Goal: Information Seeking & Learning: Compare options

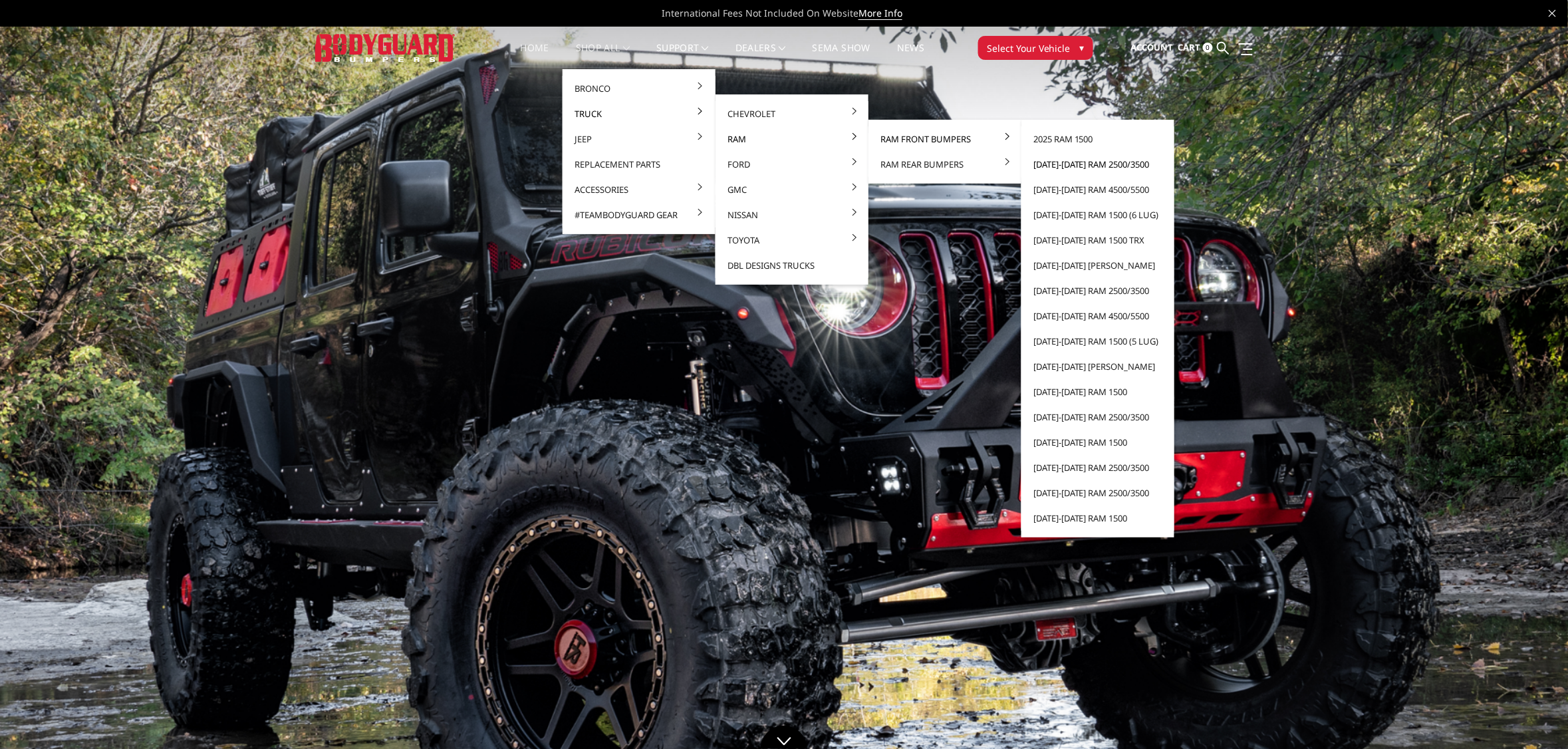
click at [1072, 161] on link "[DATE]-[DATE] Ram 2500/3500" at bounding box center [1097, 164] width 142 height 25
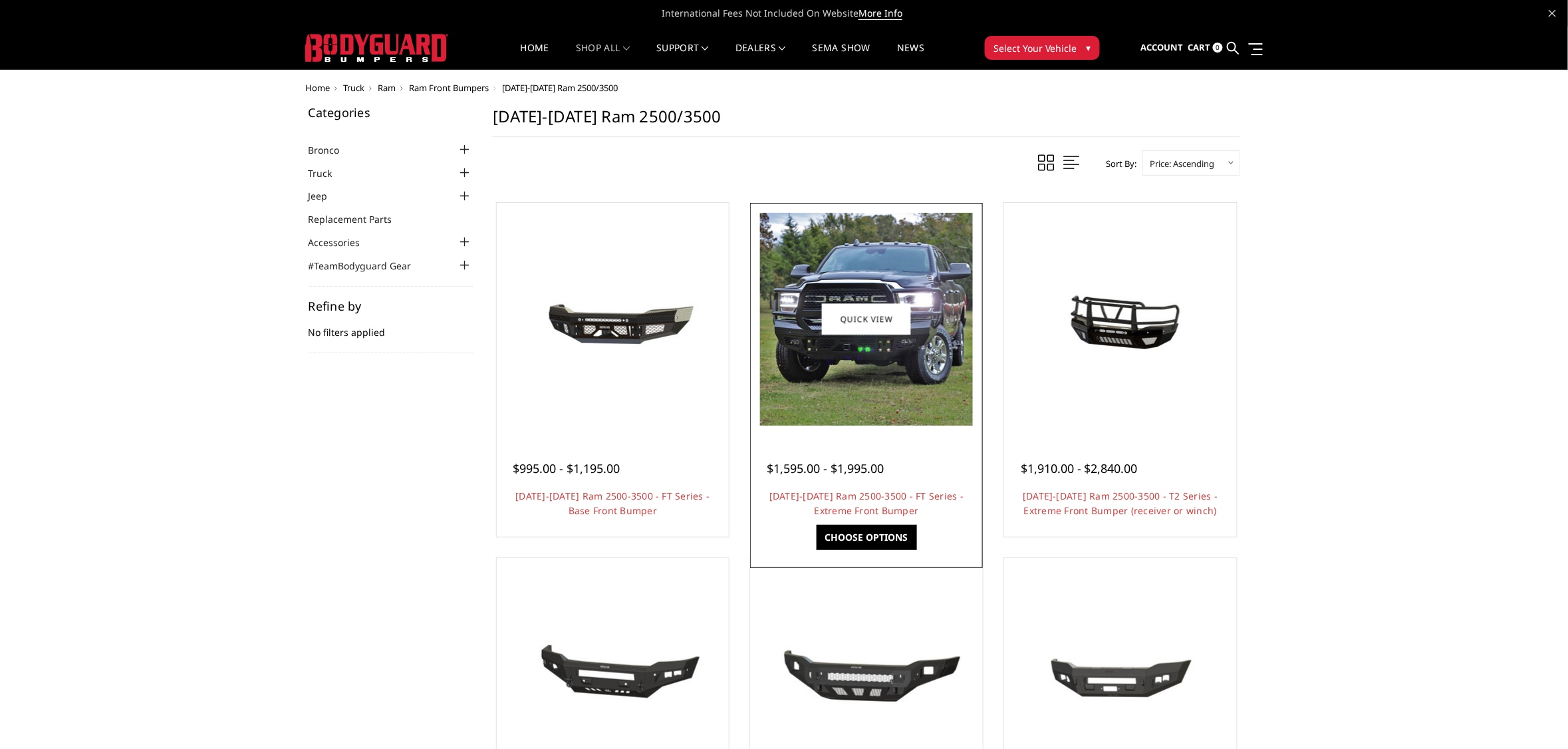
click at [875, 363] on img at bounding box center [867, 320] width 213 height 213
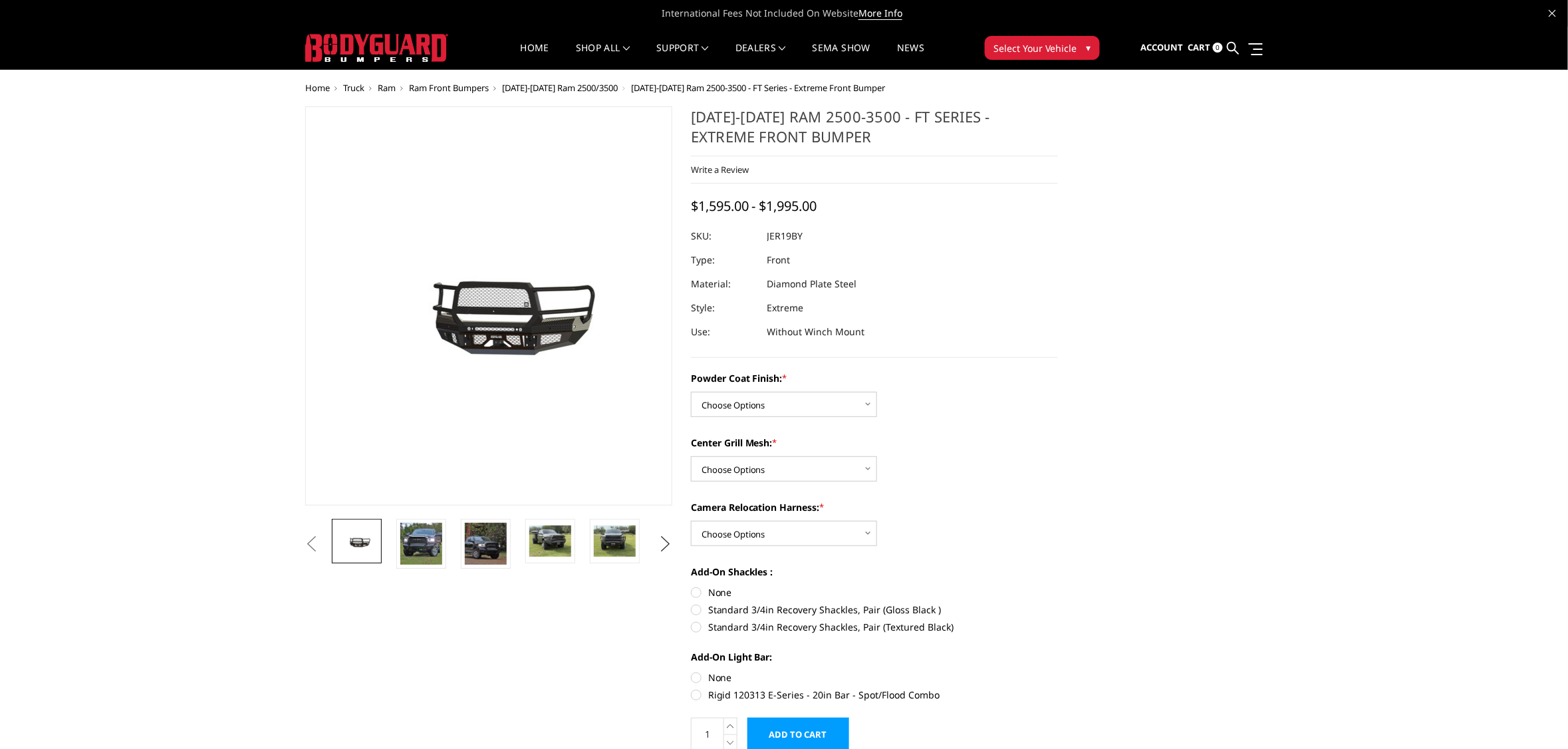
click at [662, 543] on button "Next" at bounding box center [665, 544] width 20 height 20
click at [663, 543] on button "Next" at bounding box center [665, 544] width 20 height 20
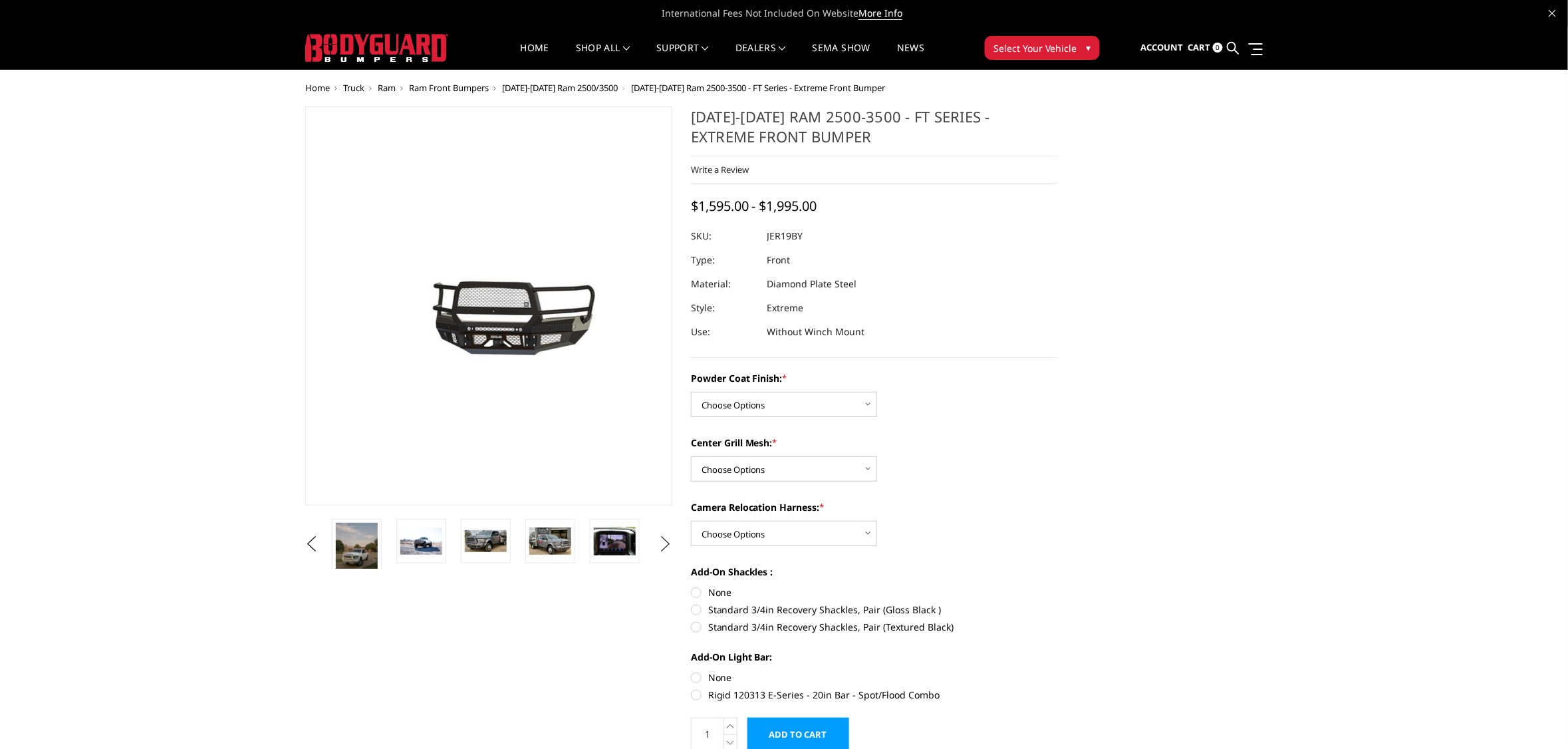
click at [663, 543] on button "Next" at bounding box center [665, 544] width 20 height 20
click at [662, 543] on button "Next" at bounding box center [665, 544] width 20 height 20
click at [310, 536] on button "Previous" at bounding box center [312, 544] width 20 height 20
click at [310, 537] on button "Previous" at bounding box center [312, 544] width 20 height 20
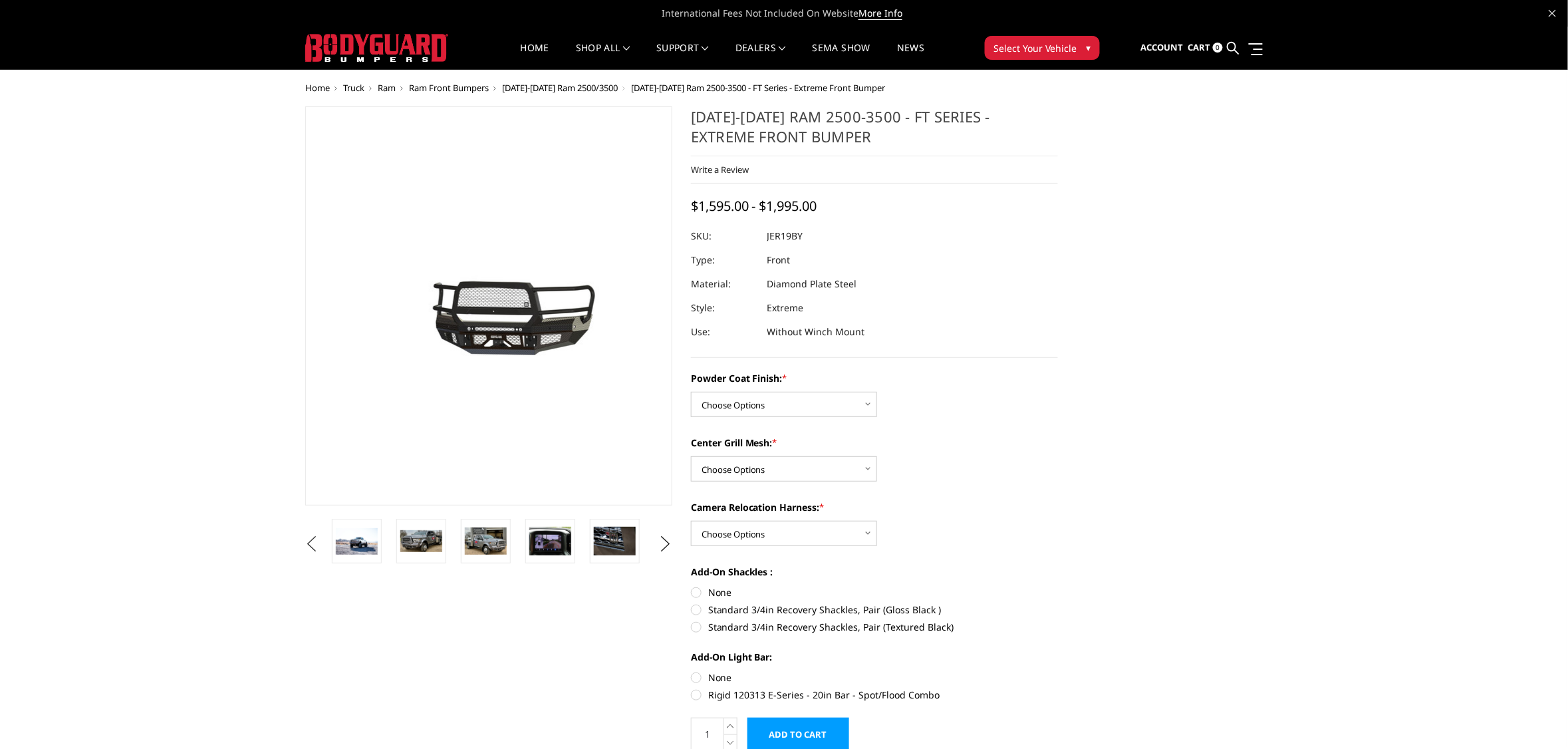
click at [310, 537] on button "Previous" at bounding box center [312, 544] width 20 height 20
click at [312, 540] on button "Previous" at bounding box center [312, 544] width 20 height 20
click at [312, 541] on button "Previous" at bounding box center [312, 544] width 20 height 20
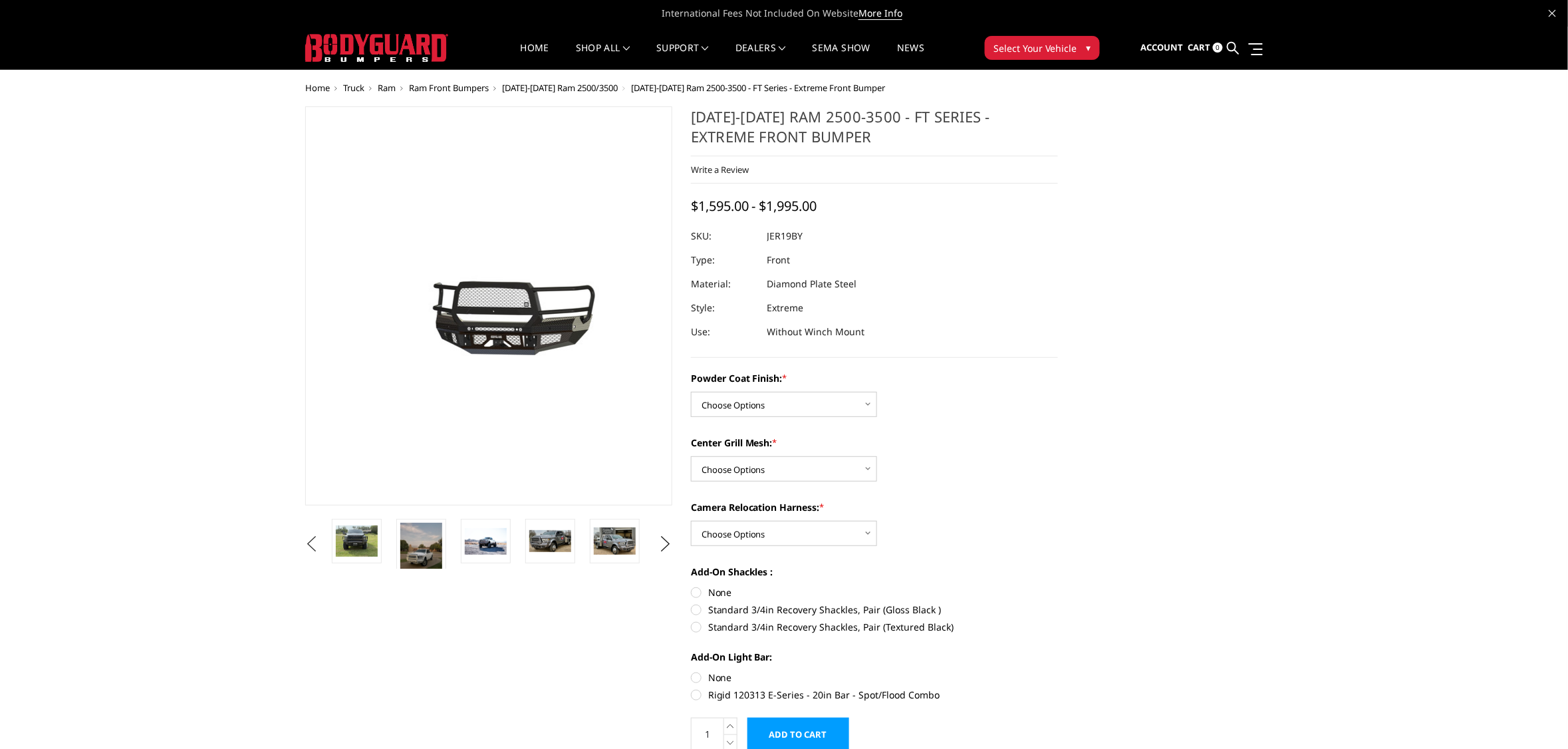
click at [309, 540] on button "Previous" at bounding box center [312, 544] width 20 height 20
click at [308, 540] on button "Previous" at bounding box center [312, 544] width 20 height 20
click at [481, 546] on img at bounding box center [485, 543] width 42 height 42
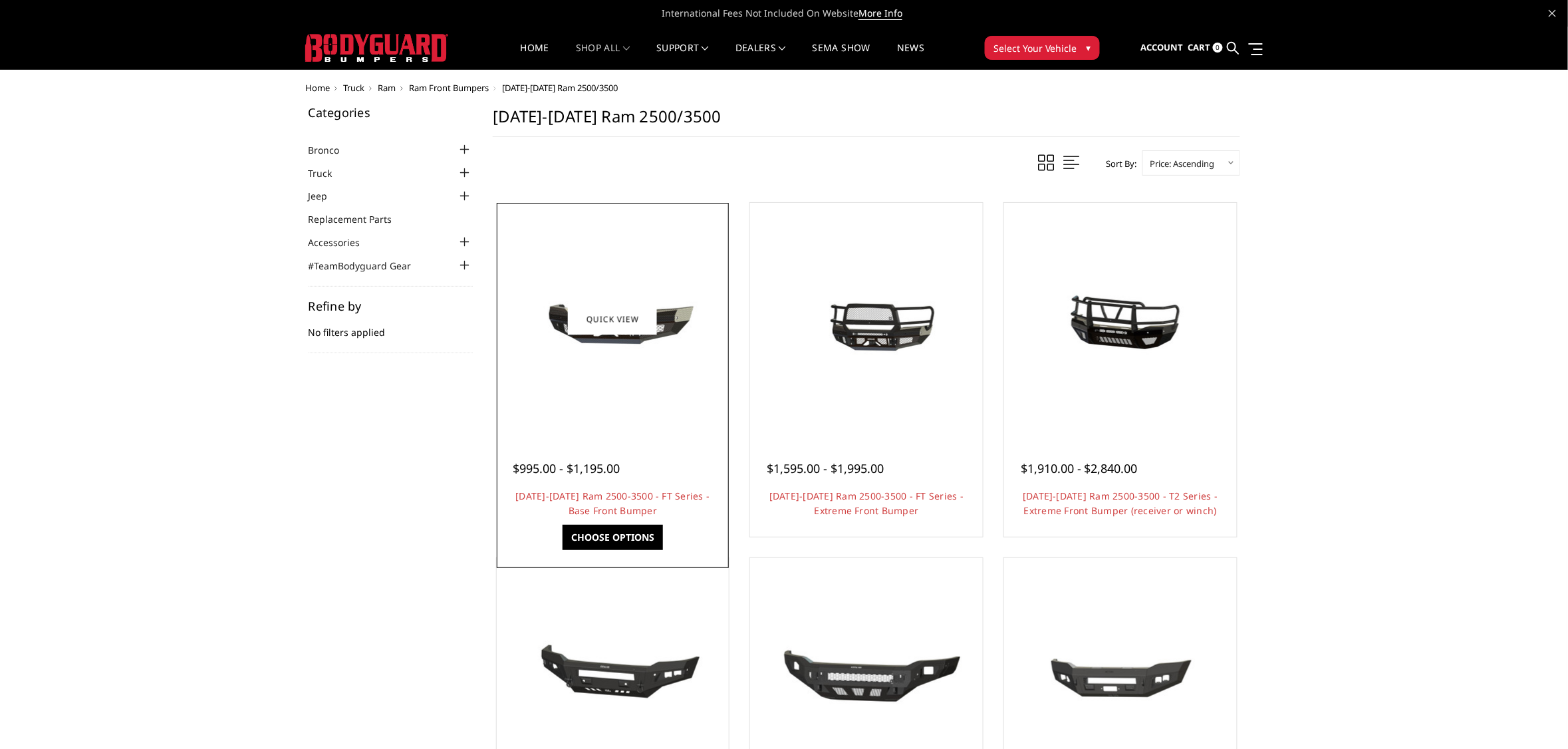
click at [633, 359] on img at bounding box center [613, 319] width 213 height 100
